Goal: Information Seeking & Learning: Learn about a topic

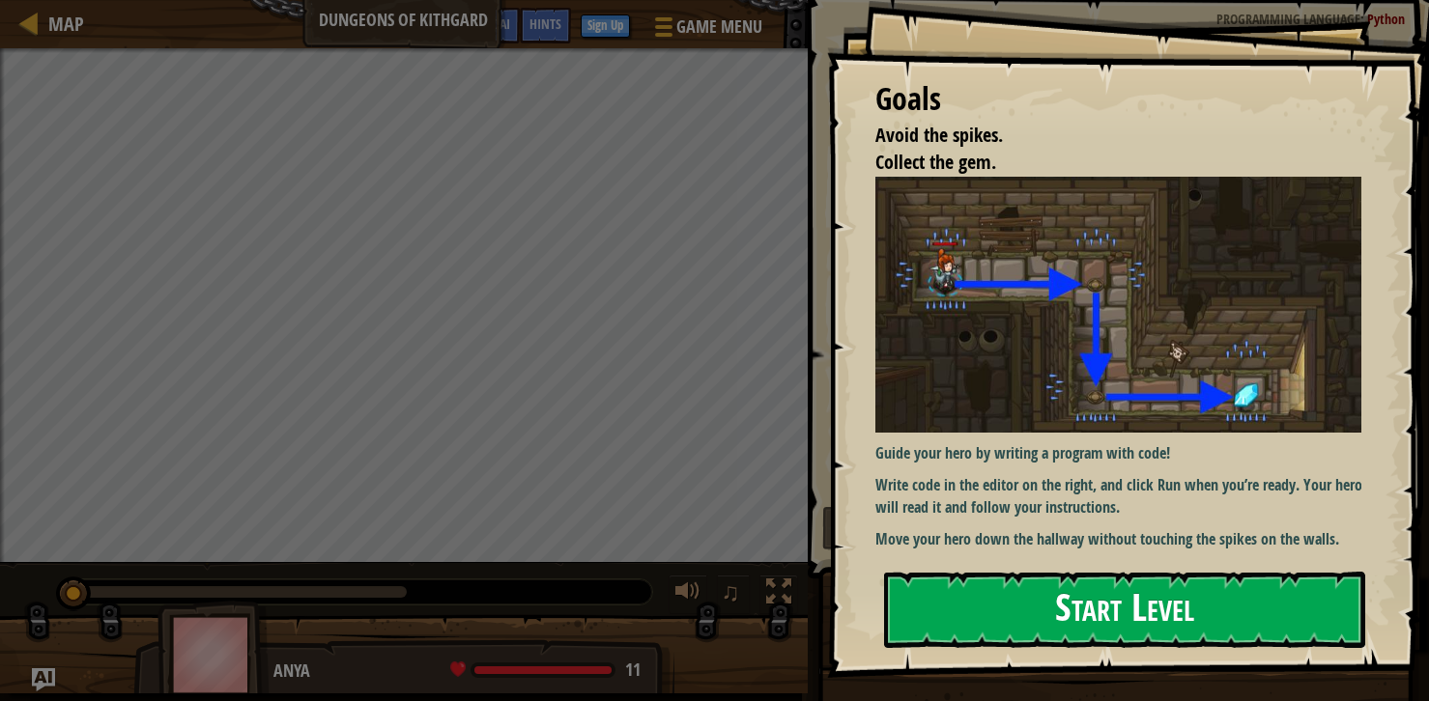
click at [1122, 614] on button "Start Level" at bounding box center [1124, 610] width 481 height 76
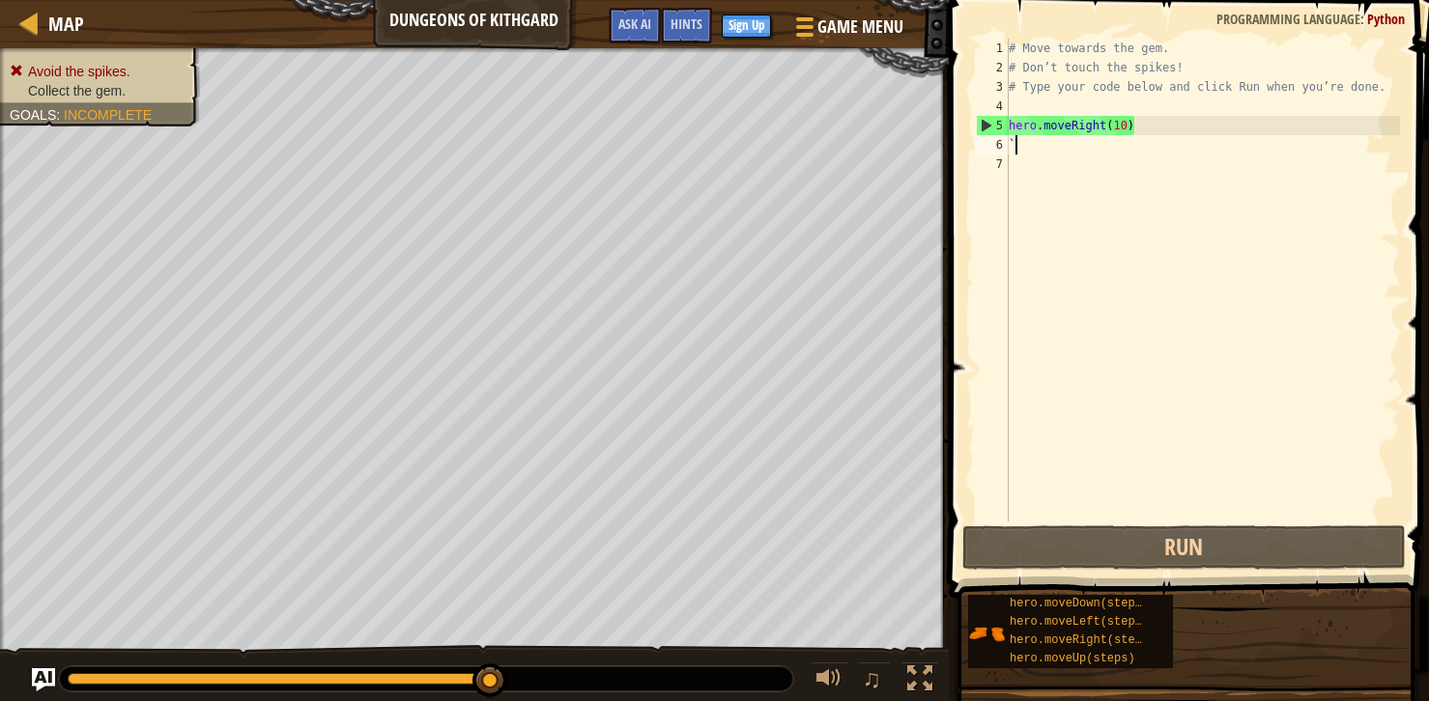
scroll to position [9, 0]
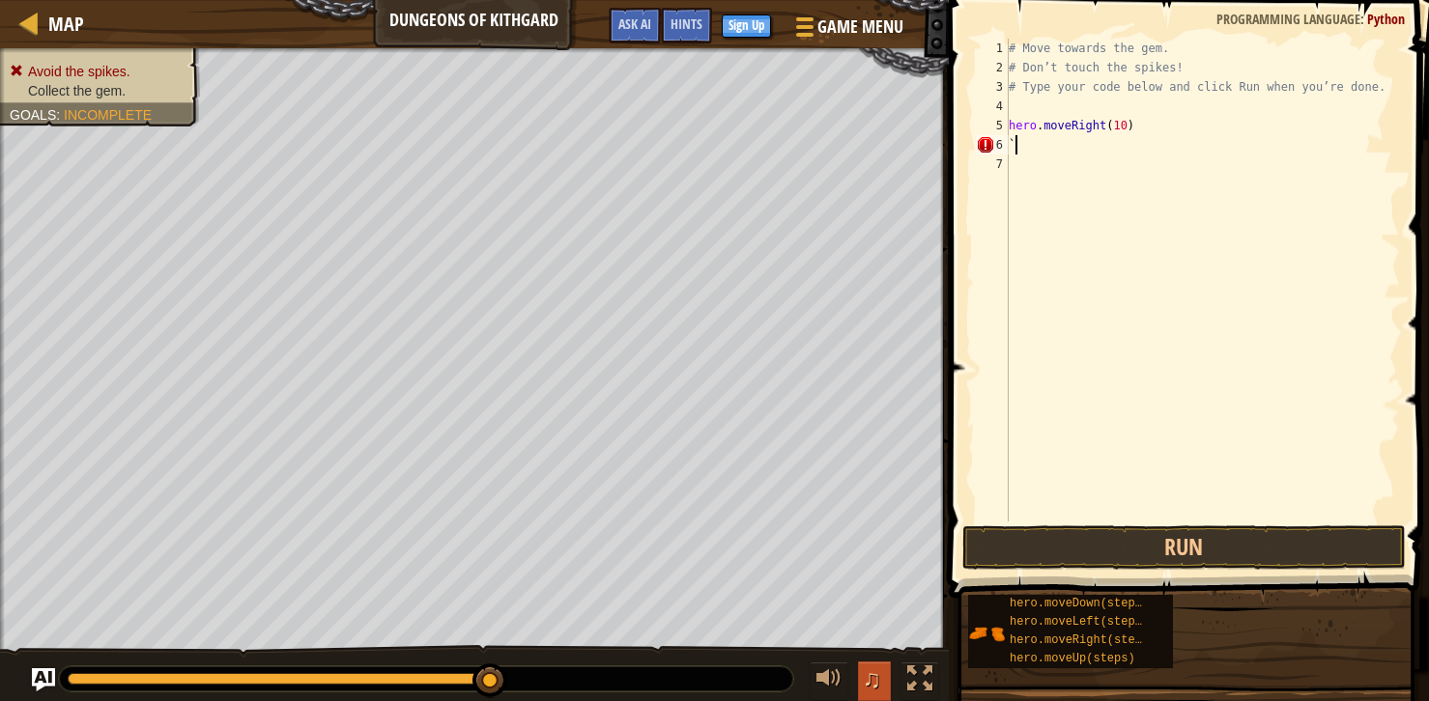
type textarea "`"
click at [882, 678] on button "♫" at bounding box center [874, 682] width 33 height 40
click at [829, 688] on div at bounding box center [828, 679] width 25 height 25
